Goal: Navigation & Orientation: Find specific page/section

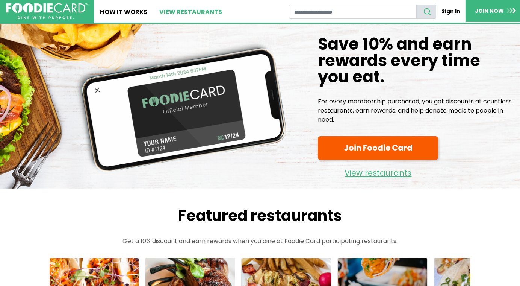
click at [198, 13] on link "View restaurants" at bounding box center [190, 11] width 75 height 23
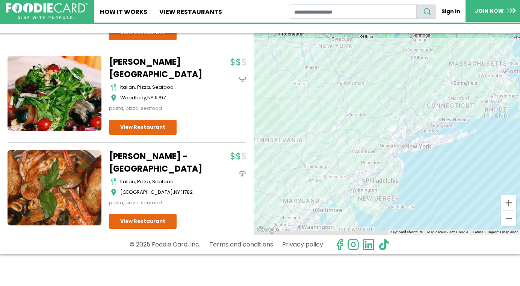
scroll to position [4541, 0]
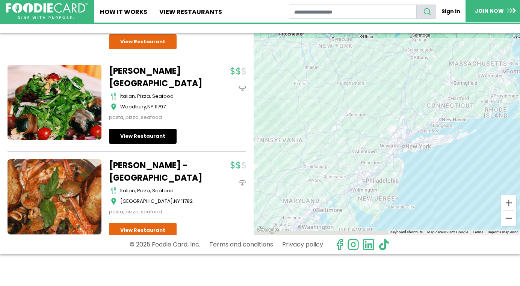
click at [136, 128] on link "View Restaurant" at bounding box center [143, 135] width 68 height 15
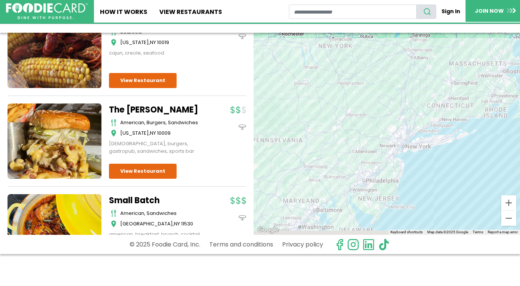
scroll to position [7489, 0]
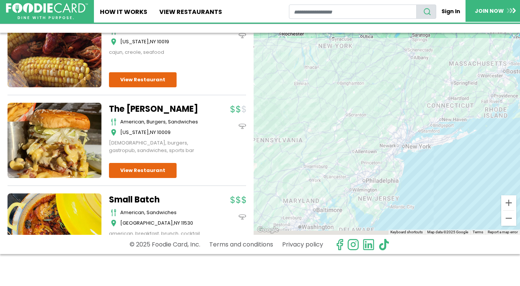
click at [153, 193] on link "Small Batch" at bounding box center [156, 199] width 94 height 12
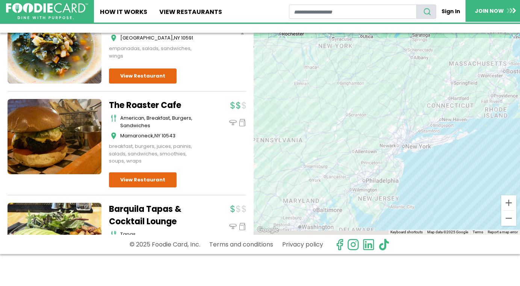
scroll to position [9376, 0]
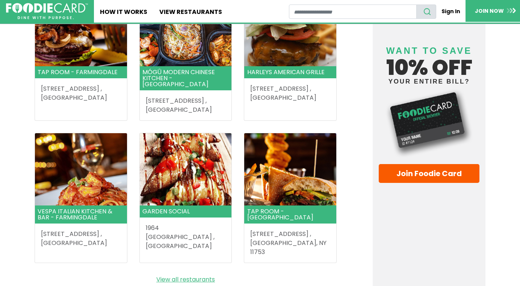
scroll to position [990, 0]
